Goal: Task Accomplishment & Management: Complete application form

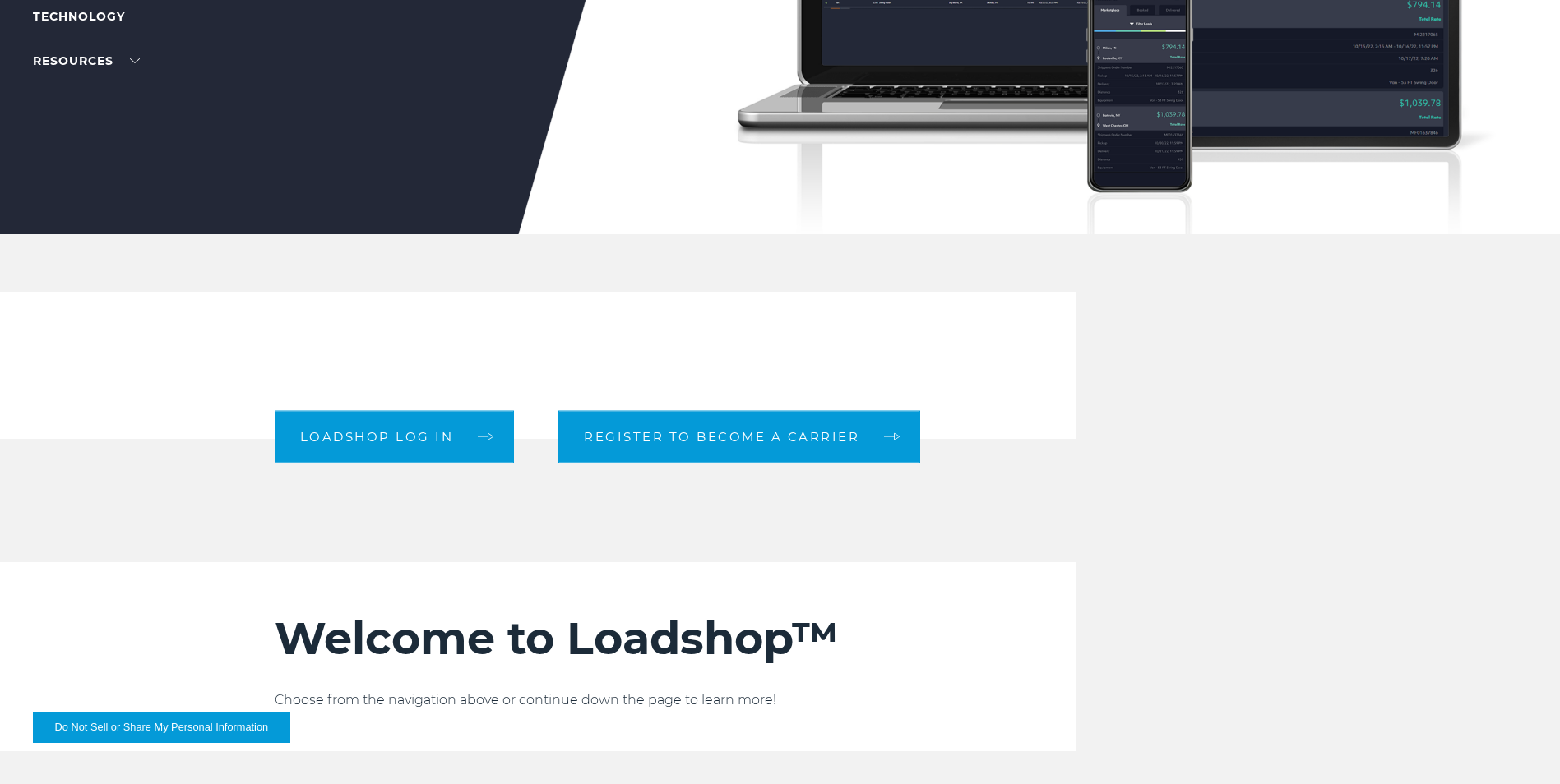
scroll to position [328, 0]
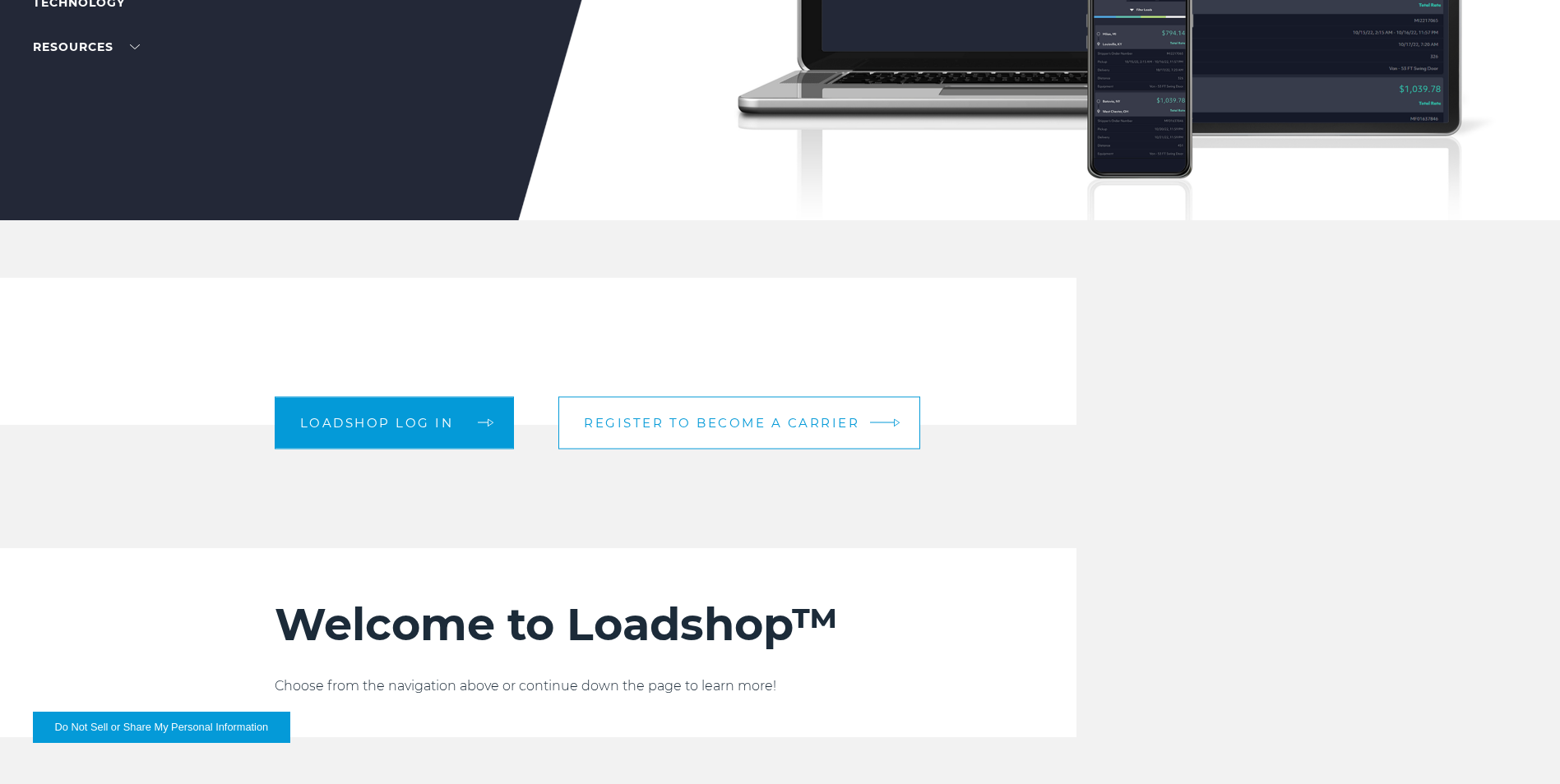
click at [655, 409] on link "Register to become a carrier" at bounding box center [739, 423] width 362 height 53
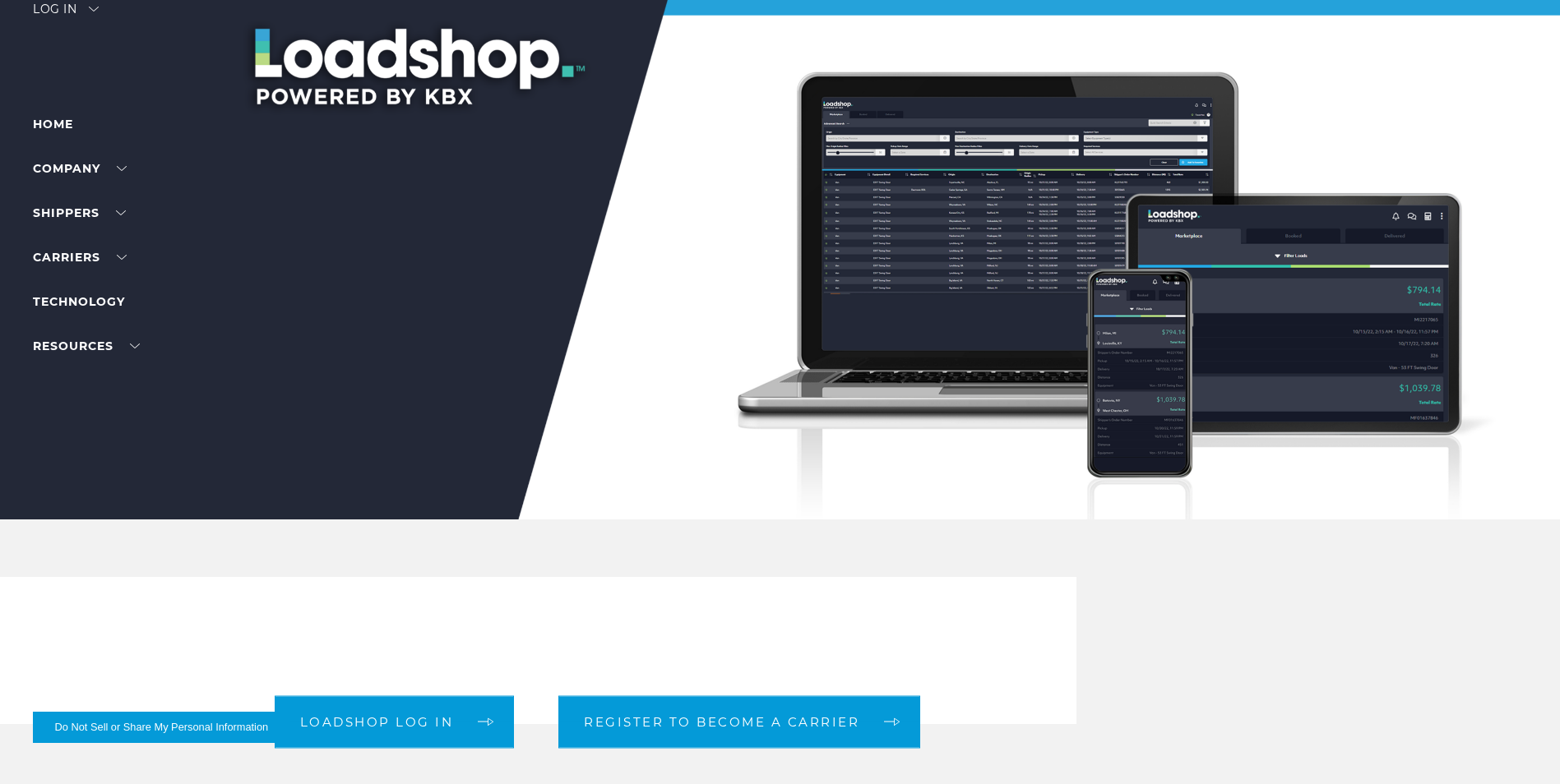
scroll to position [0, 0]
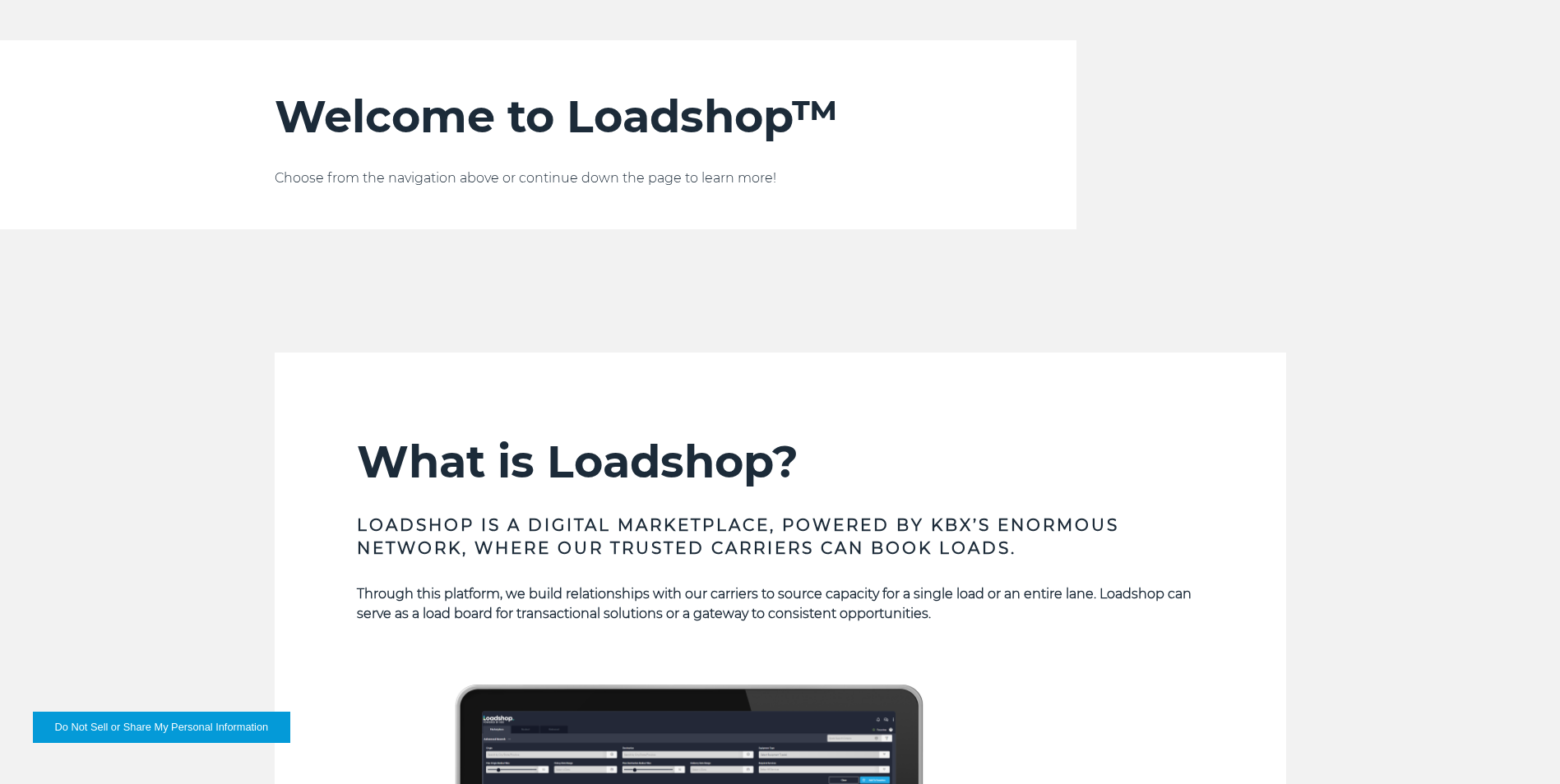
scroll to position [1069, 0]
